Goal: Task Accomplishment & Management: Complete application form

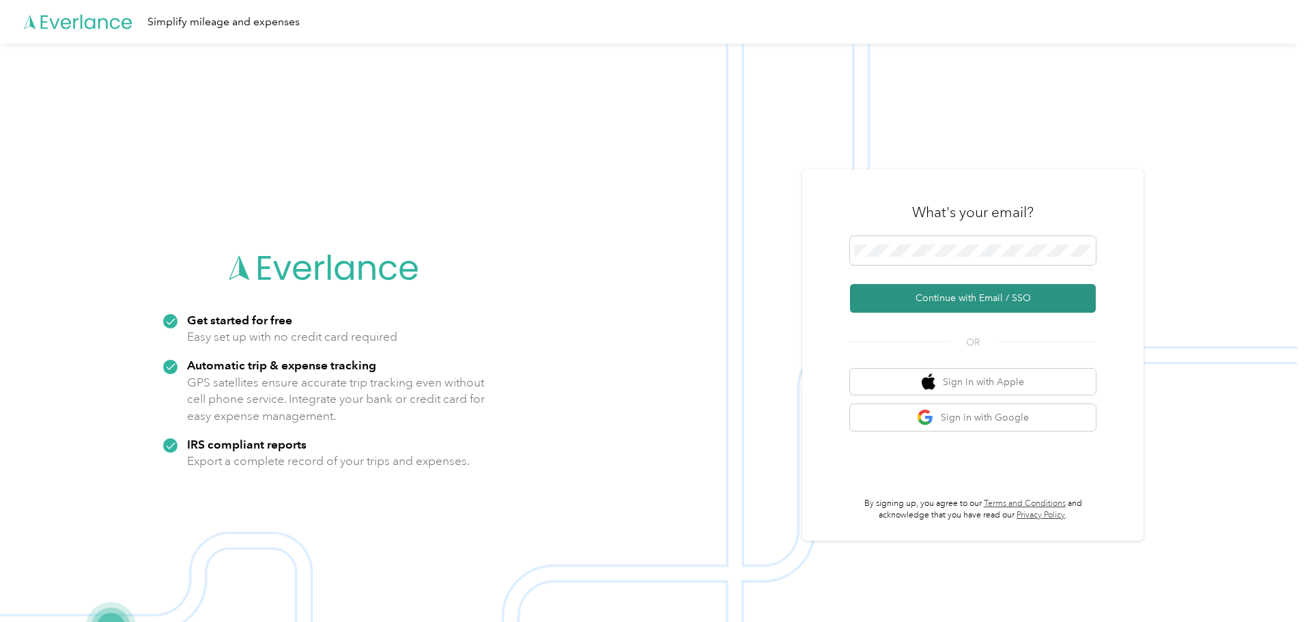
click at [916, 301] on button "Continue with Email / SSO" at bounding box center [973, 298] width 246 height 29
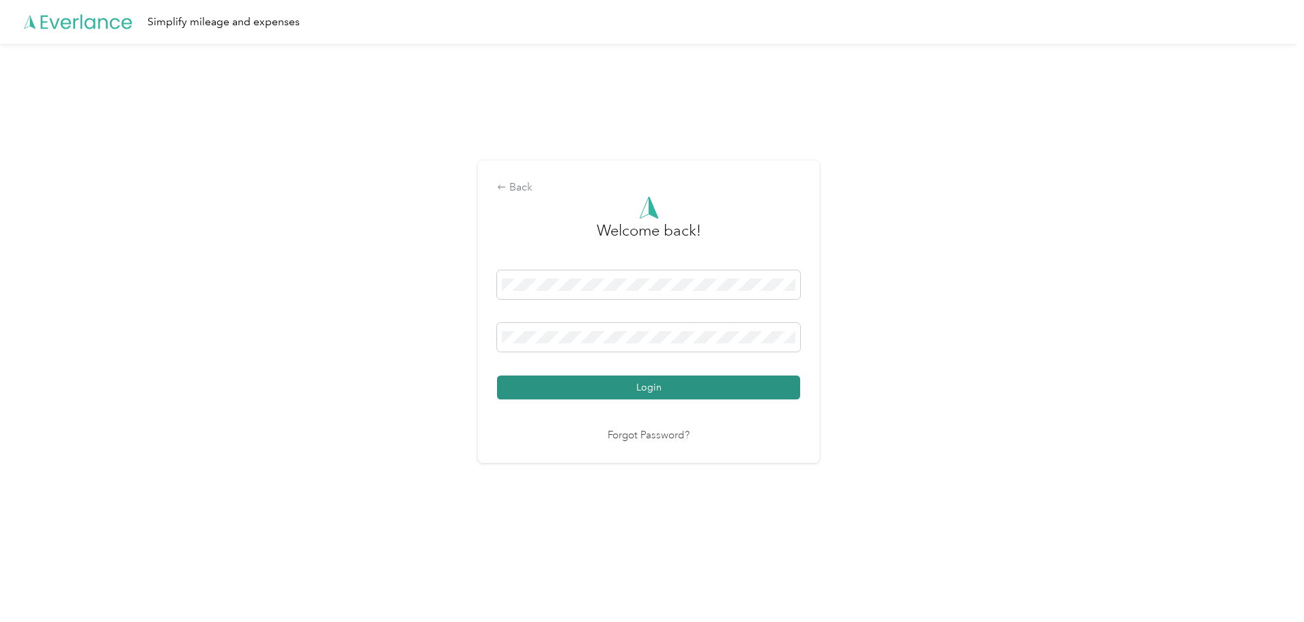
click at [640, 380] on button "Login" at bounding box center [648, 387] width 303 height 24
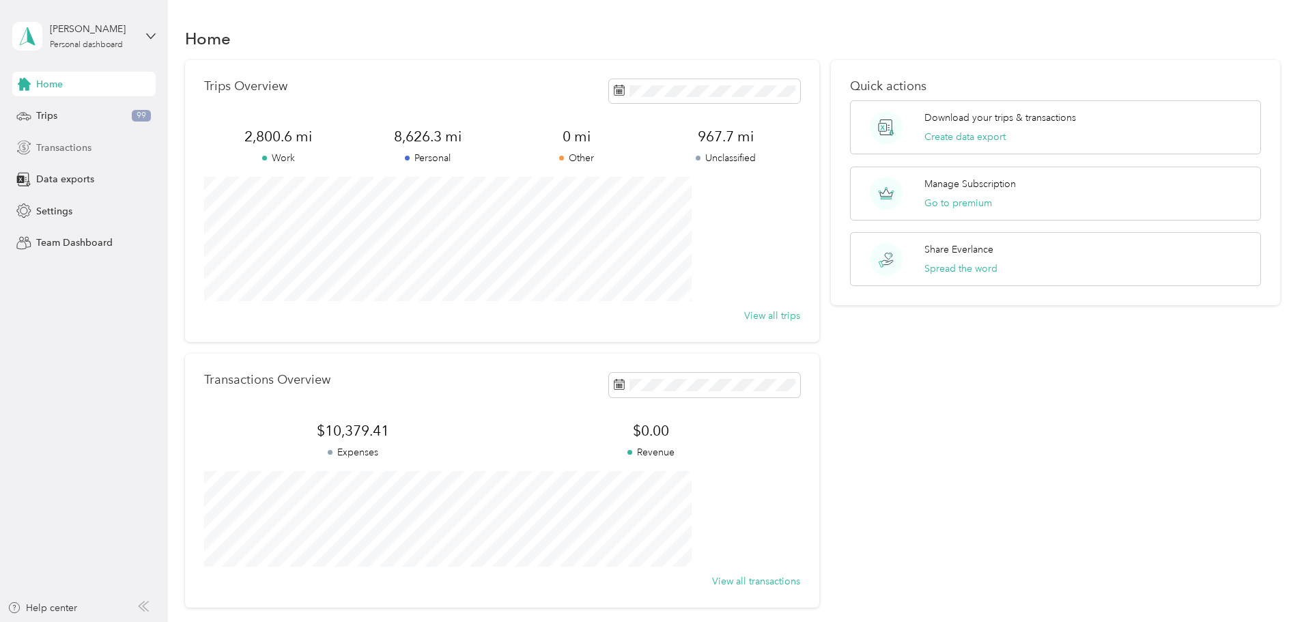
click at [87, 148] on span "Transactions" at bounding box center [63, 148] width 55 height 14
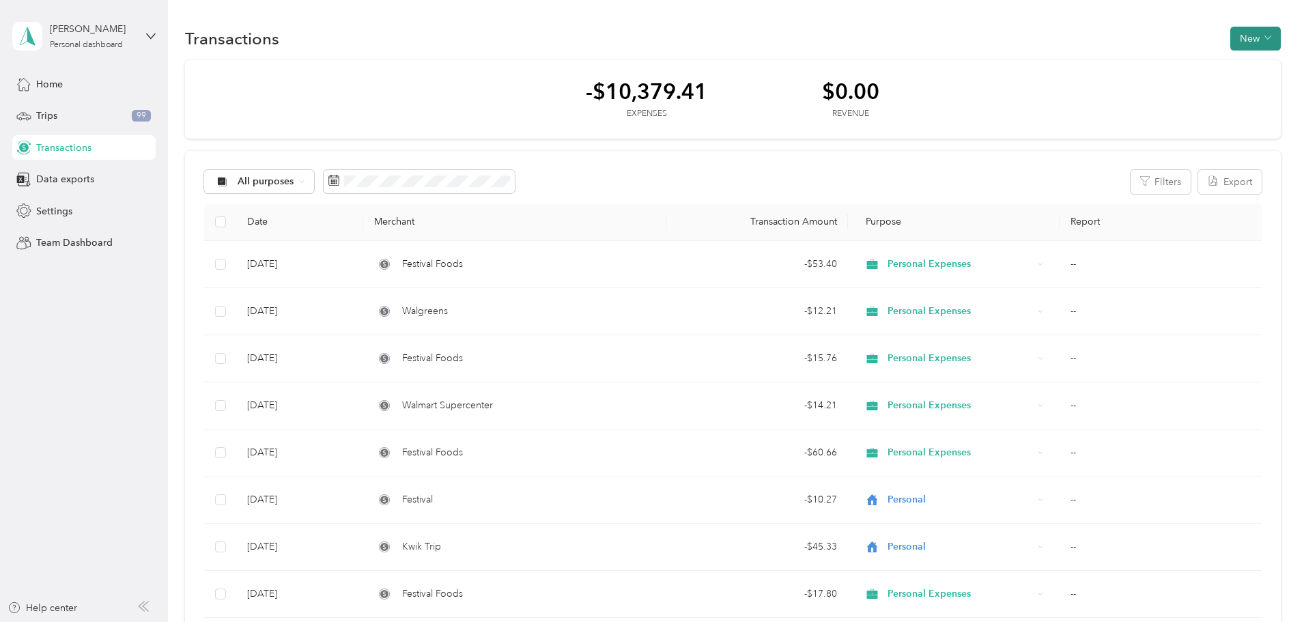
click at [1230, 41] on button "New" at bounding box center [1255, 39] width 51 height 24
click at [1155, 61] on span "Expense" at bounding box center [1157, 64] width 37 height 14
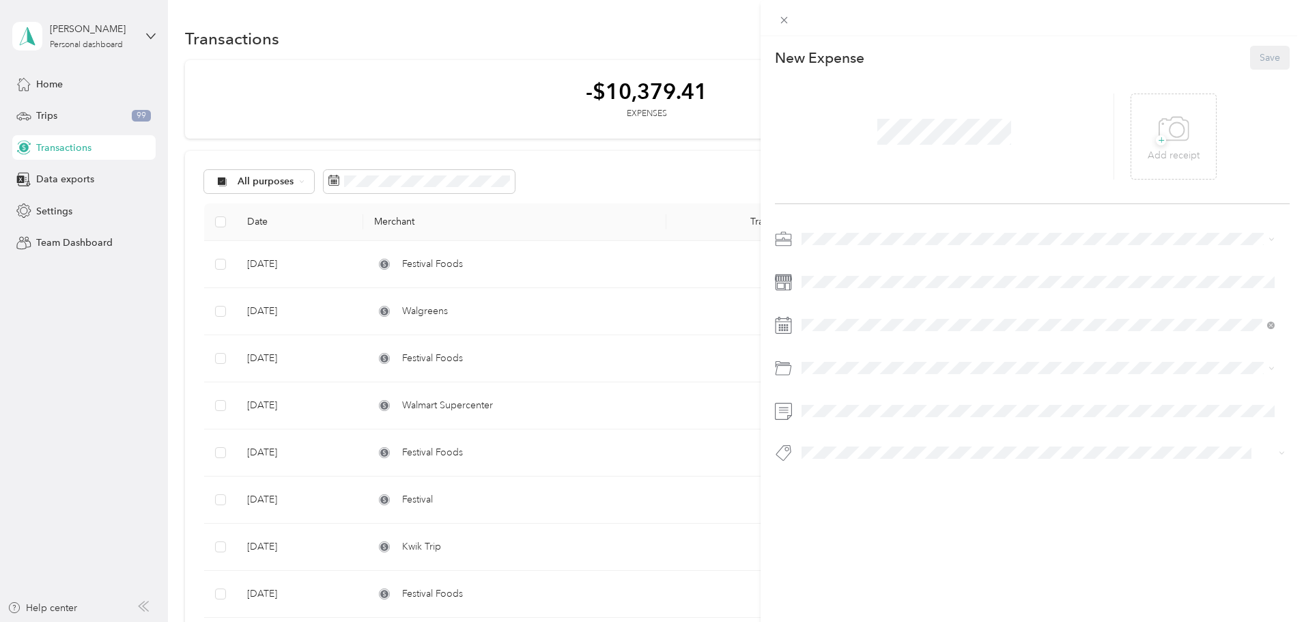
click at [930, 145] on span at bounding box center [944, 132] width 143 height 36
click at [887, 451] on div "3" at bounding box center [883, 449] width 18 height 17
click at [832, 440] on div "Food" at bounding box center [1029, 447] width 447 height 14
click at [1260, 55] on button "Save" at bounding box center [1270, 58] width 40 height 24
